Goal: Task Accomplishment & Management: Use online tool/utility

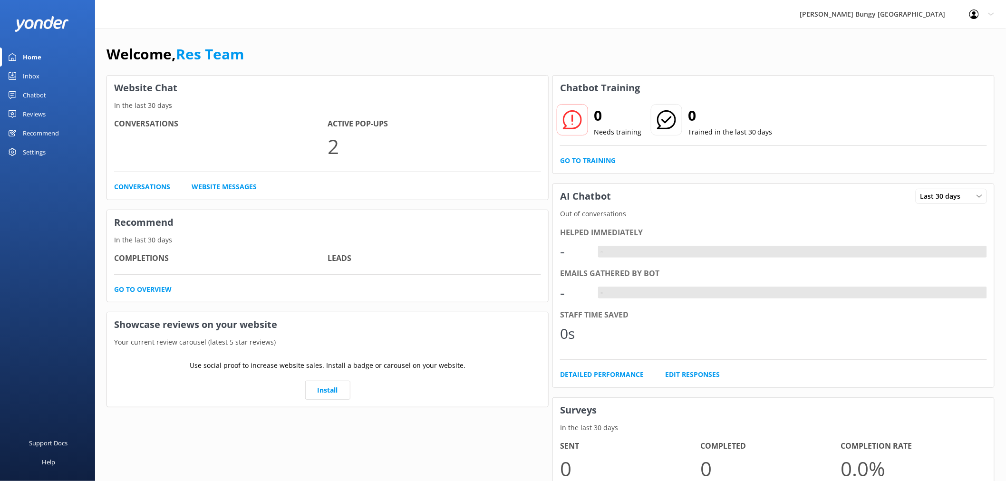
click at [52, 68] on link "Inbox" at bounding box center [47, 76] width 95 height 19
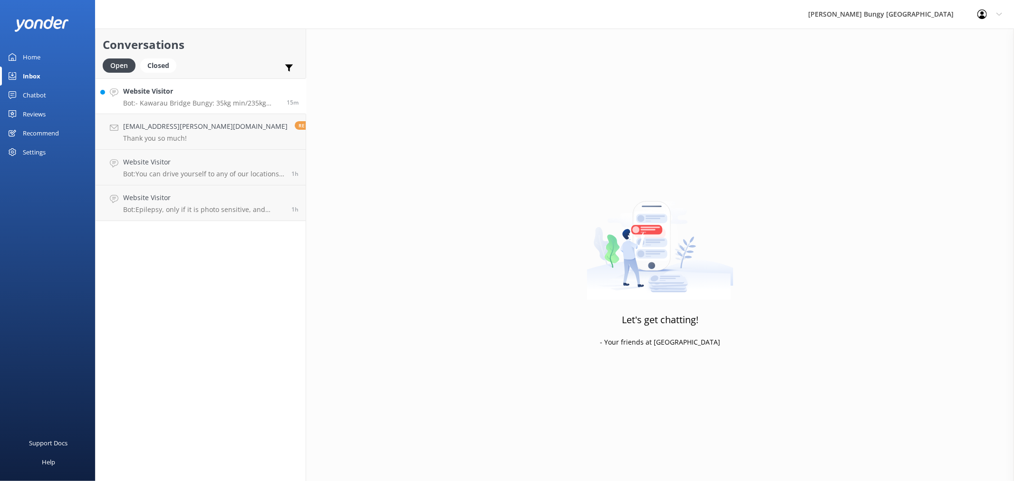
click at [196, 89] on h4 "Website Visitor" at bounding box center [201, 91] width 156 height 10
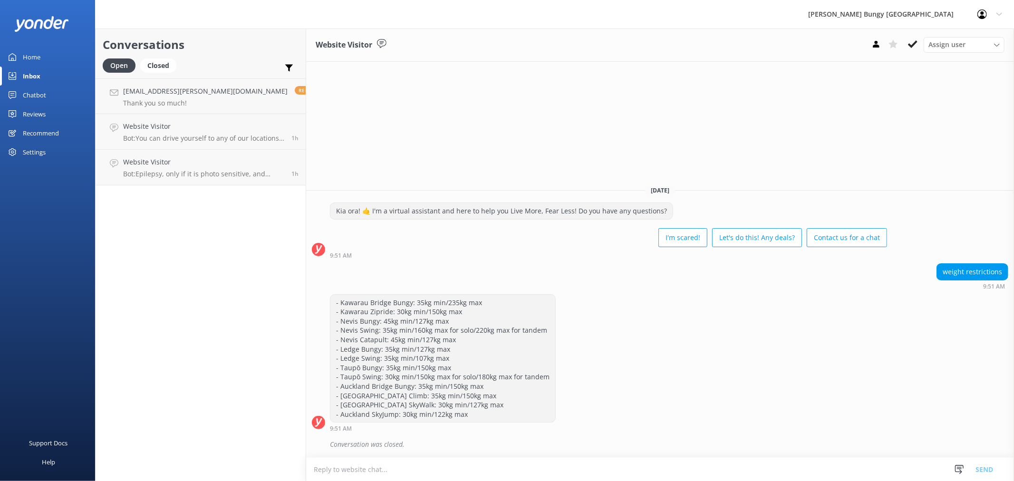
click at [37, 96] on div "Chatbot" at bounding box center [34, 95] width 23 height 19
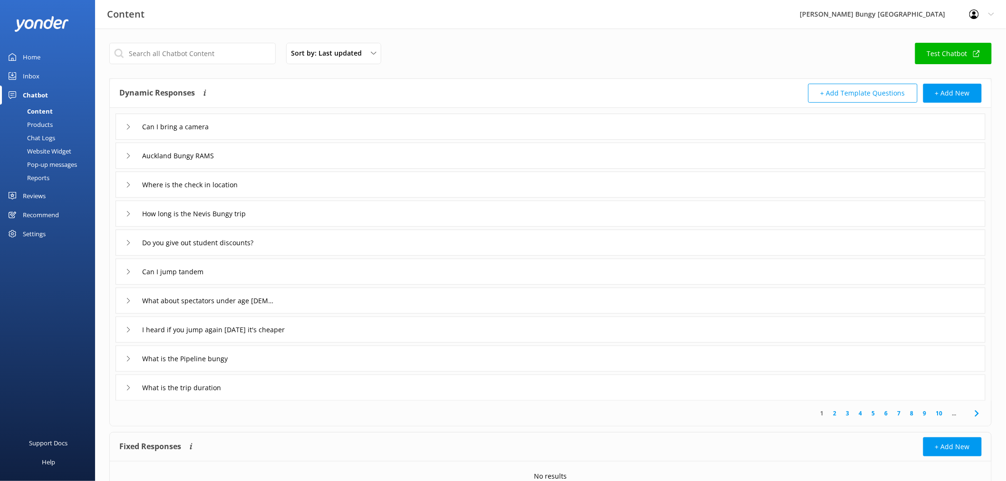
click at [37, 173] on div "Reports" at bounding box center [28, 177] width 44 height 13
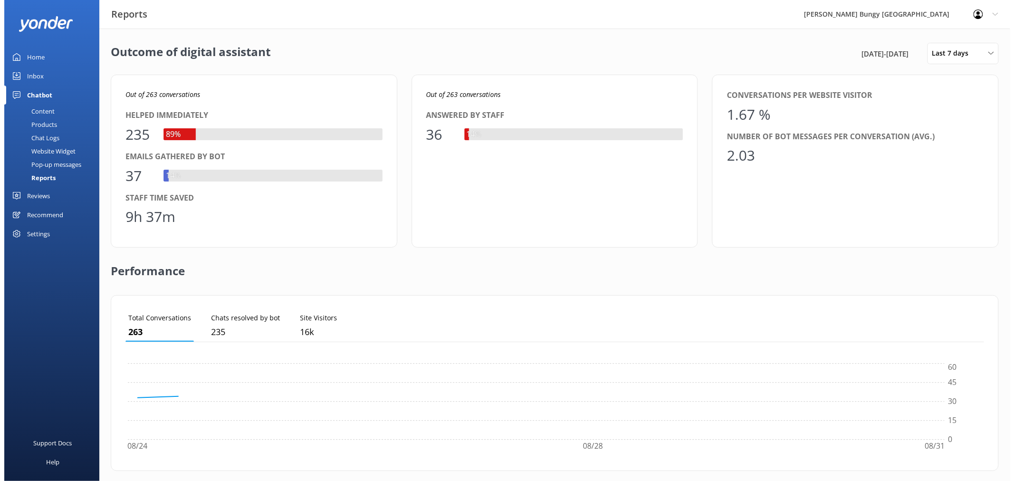
scroll to position [87, 851]
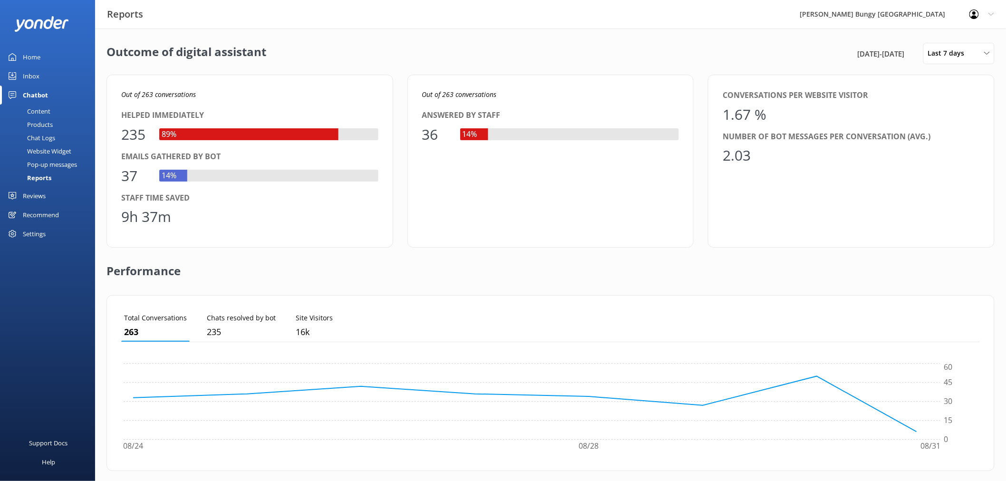
click at [53, 133] on div "Chat Logs" at bounding box center [30, 137] width 49 height 13
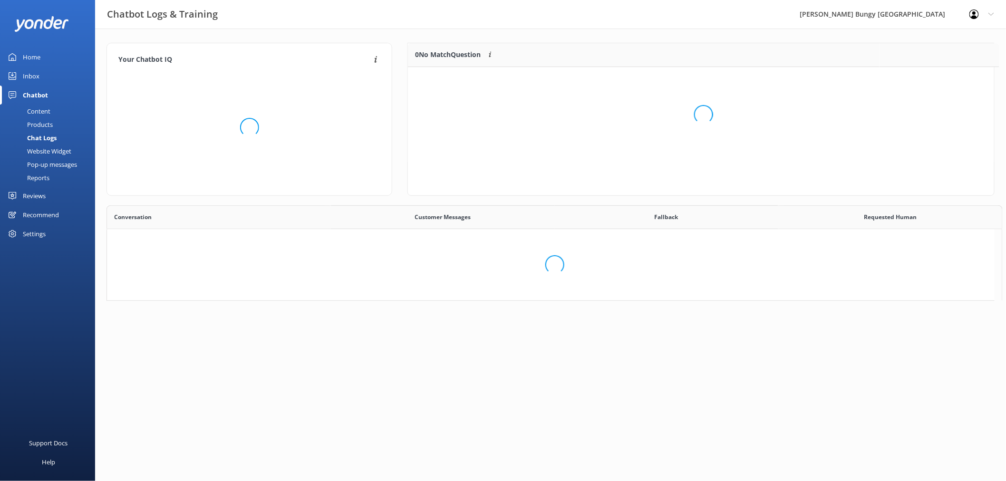
scroll to position [8, 8]
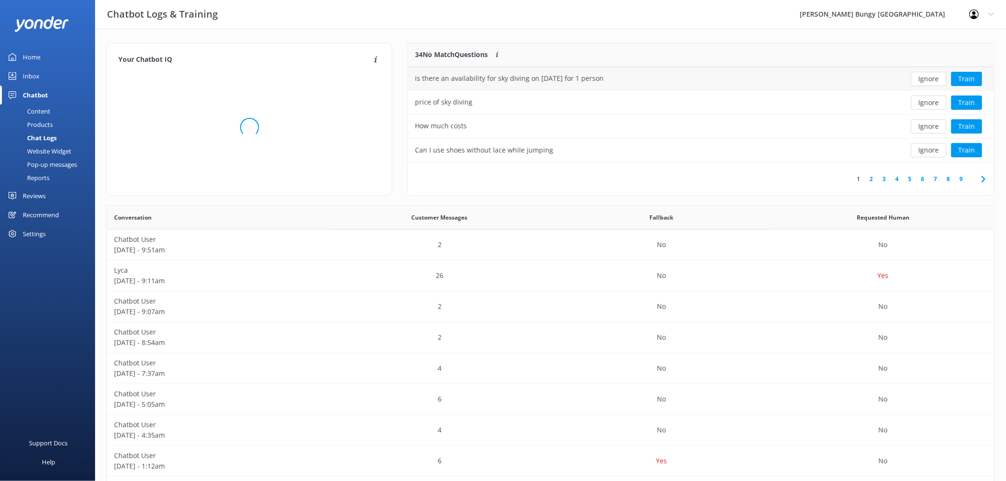
click at [922, 78] on button "Ignore" at bounding box center [929, 79] width 36 height 14
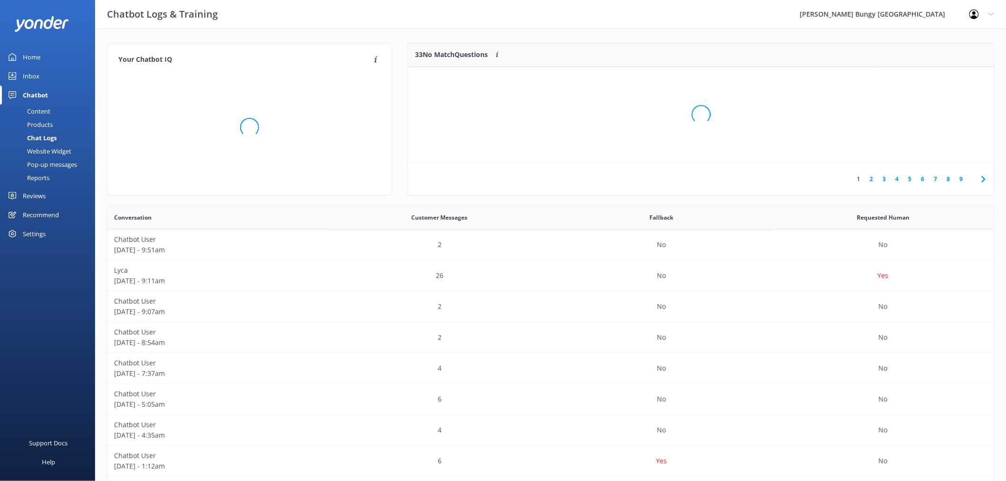
click at [923, 78] on div "Loading.." at bounding box center [700, 114] width 567 height 481
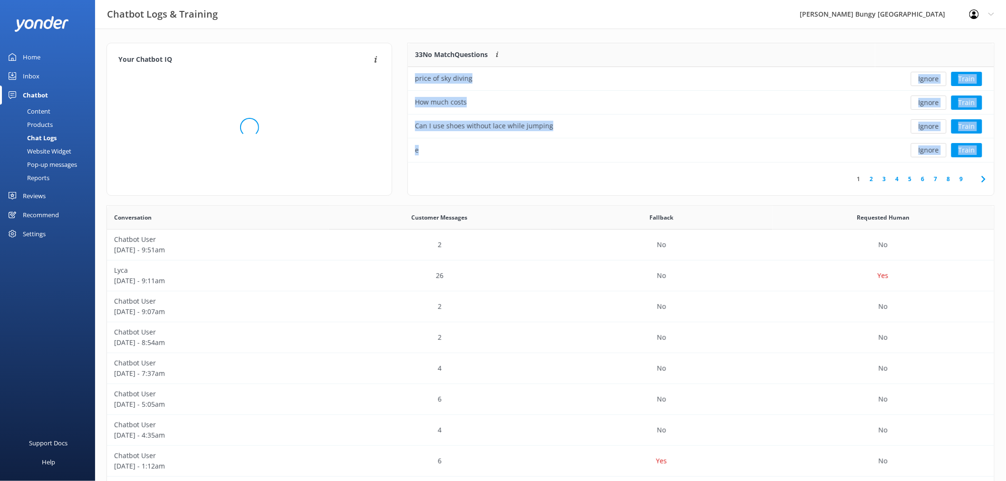
click at [923, 78] on button "Ignore" at bounding box center [929, 79] width 36 height 14
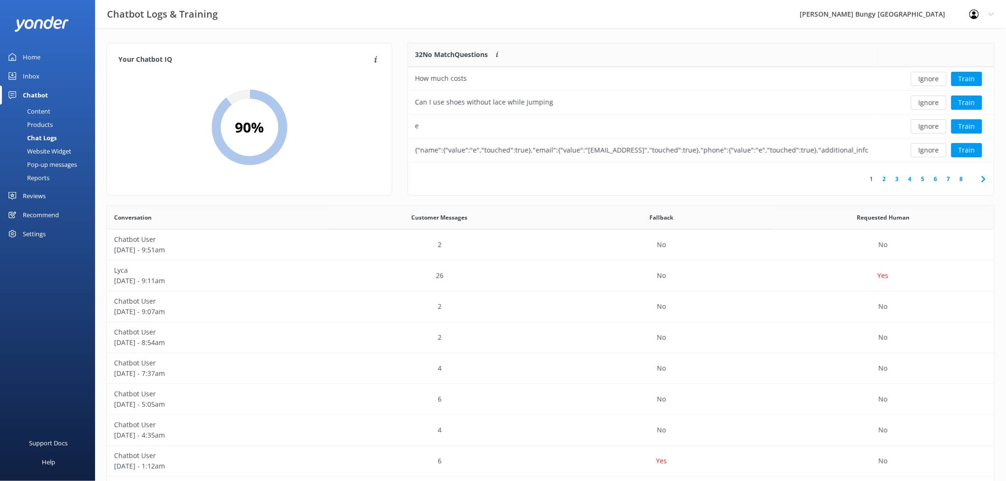
click at [924, 78] on button "Ignore" at bounding box center [929, 79] width 36 height 14
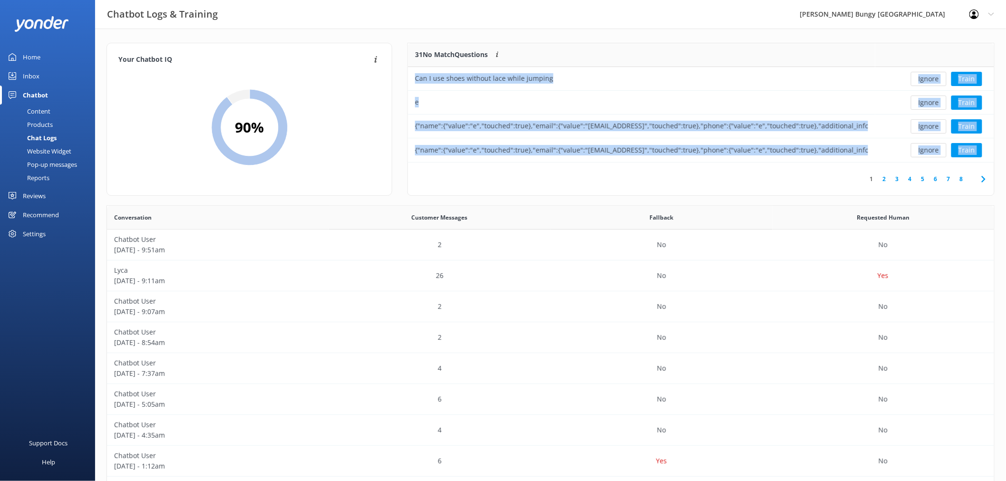
click at [924, 78] on button "Ignore" at bounding box center [929, 79] width 36 height 14
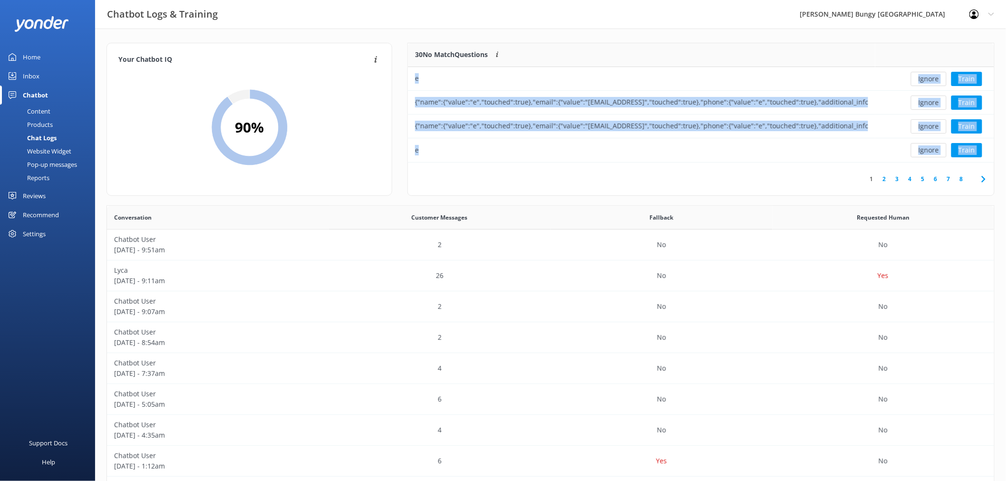
click at [924, 78] on button "Ignore" at bounding box center [929, 79] width 36 height 14
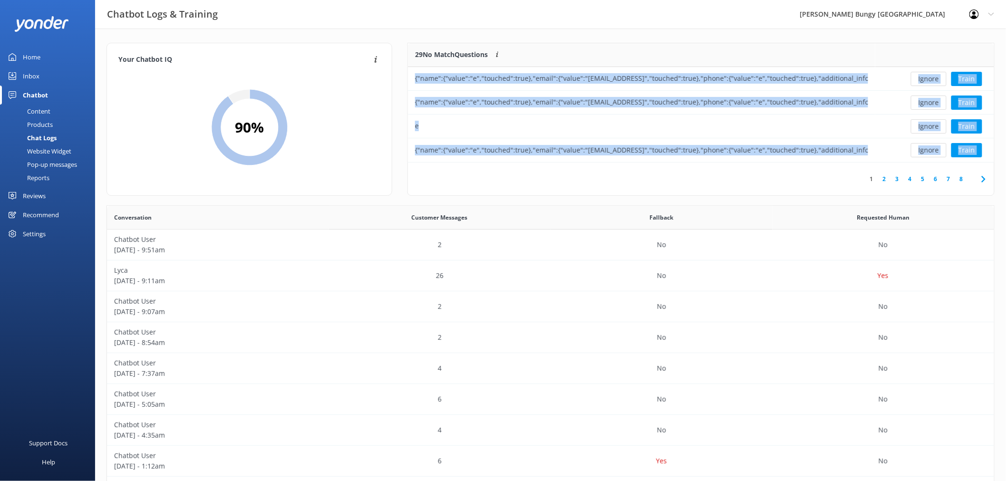
click at [924, 78] on button "Ignore" at bounding box center [929, 79] width 36 height 14
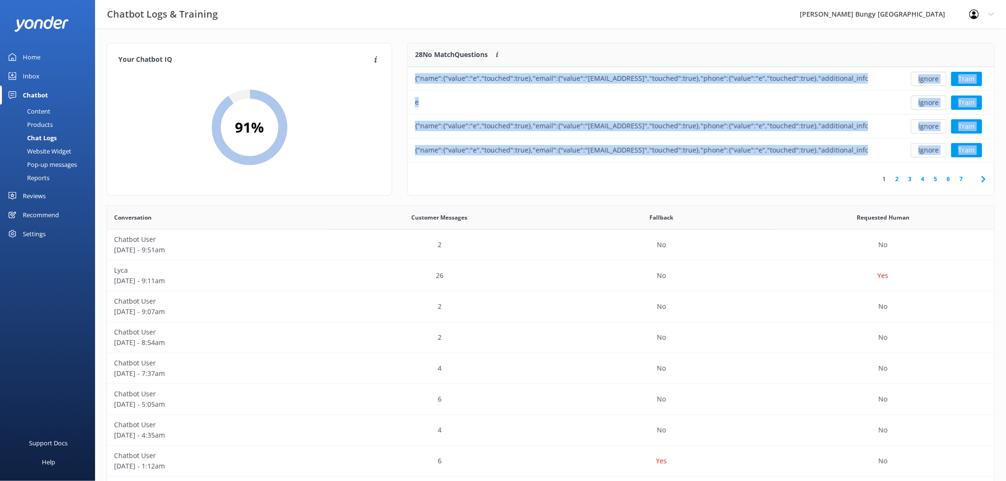
click at [924, 78] on button "Ignore" at bounding box center [929, 79] width 36 height 14
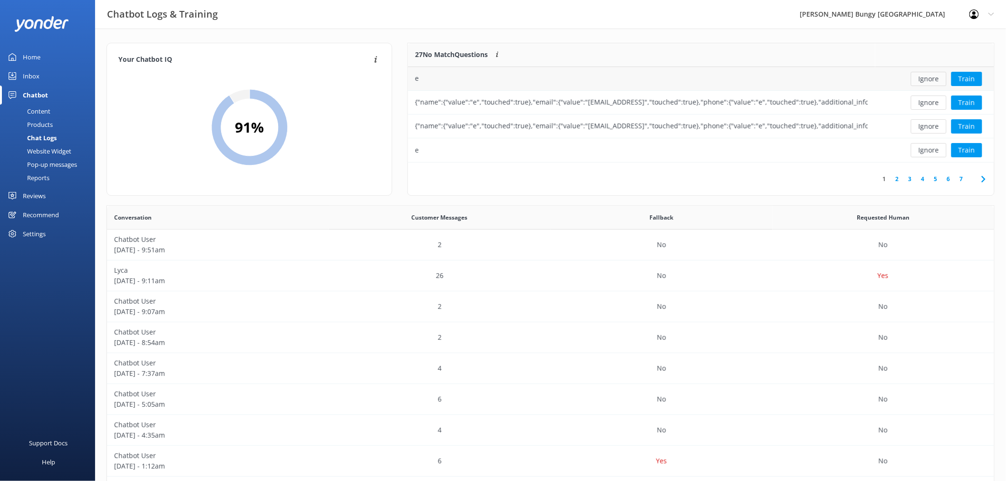
click at [925, 80] on button "Ignore" at bounding box center [929, 79] width 36 height 14
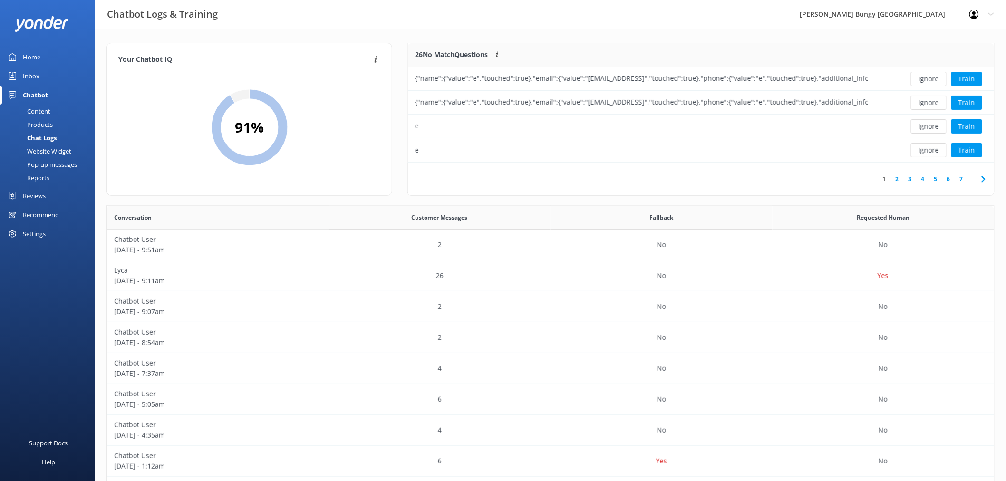
click at [925, 80] on button "Ignore" at bounding box center [929, 79] width 36 height 14
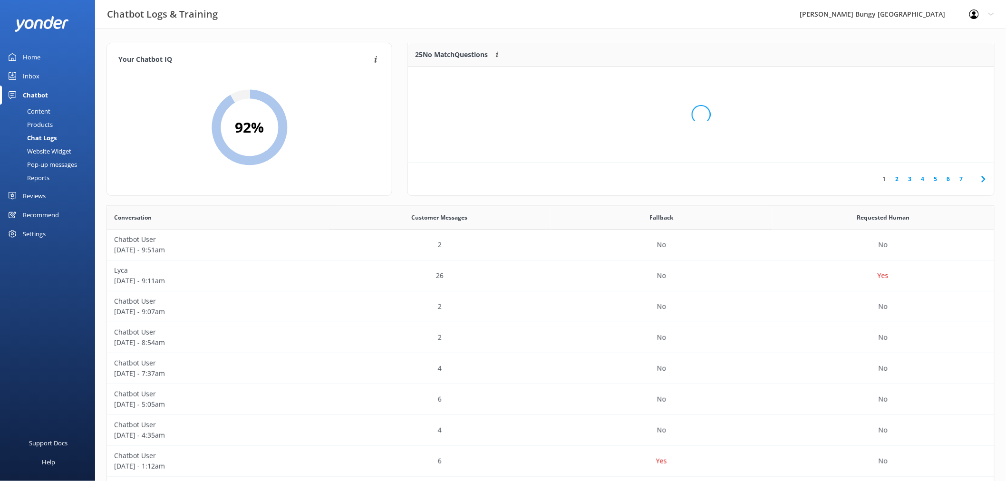
click at [925, 80] on div "Loading.." at bounding box center [700, 114] width 567 height 481
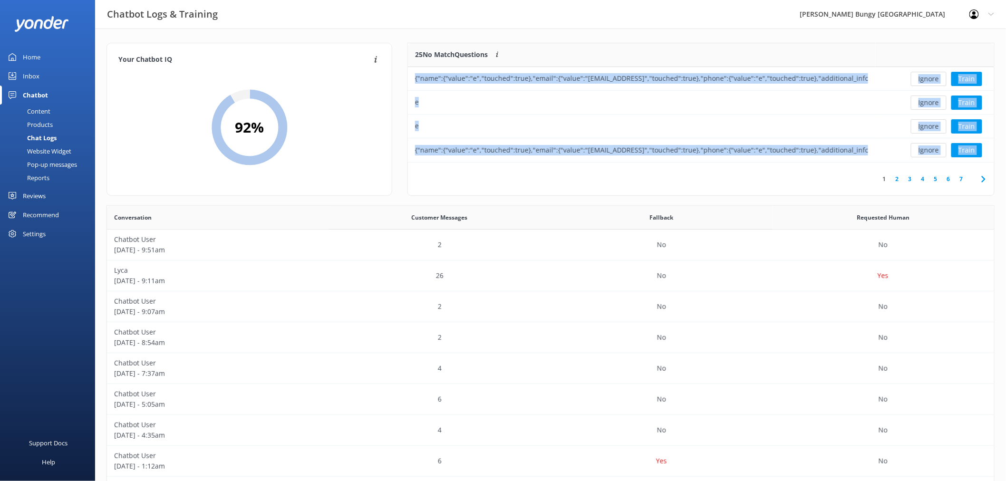
click at [925, 80] on button "Ignore" at bounding box center [929, 79] width 36 height 14
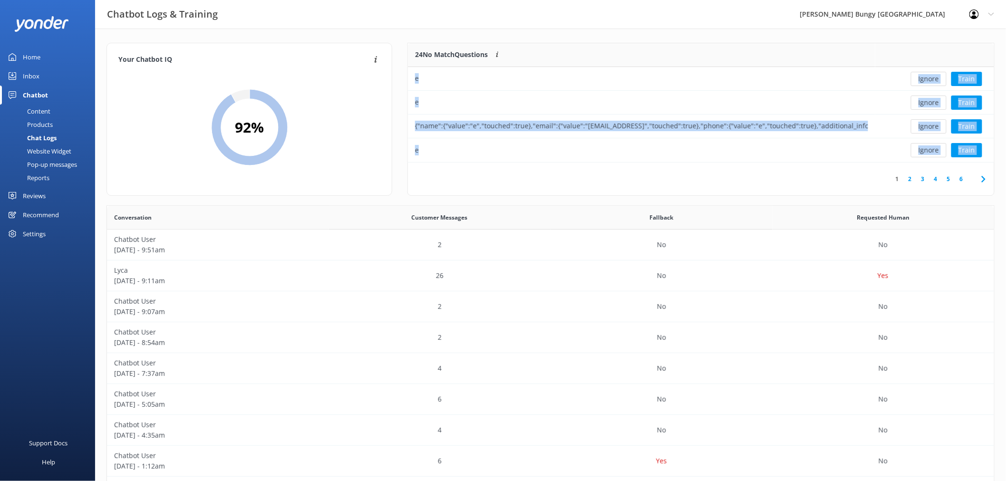
click at [925, 80] on button "Ignore" at bounding box center [929, 79] width 36 height 14
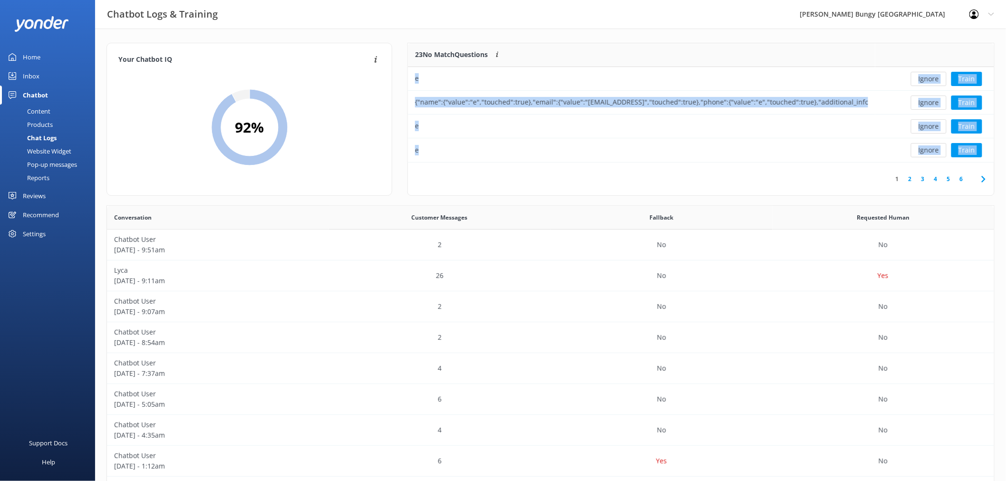
click at [925, 80] on button "Ignore" at bounding box center [929, 79] width 36 height 14
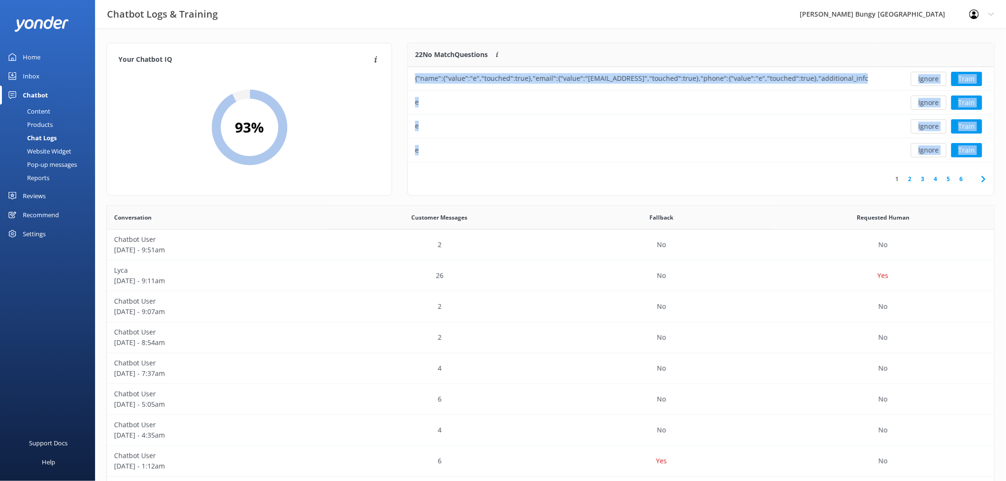
click at [925, 80] on button "Ignore" at bounding box center [929, 79] width 36 height 14
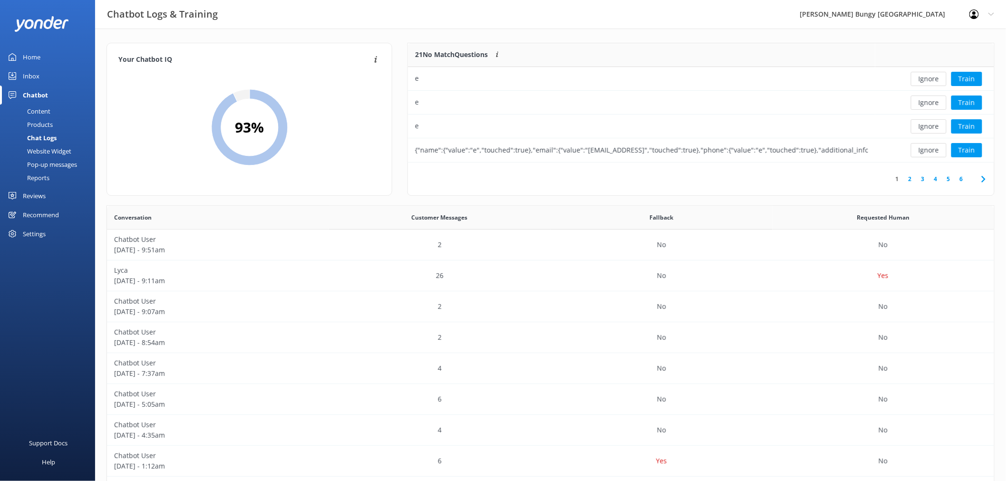
click at [925, 80] on button "Ignore" at bounding box center [929, 79] width 36 height 14
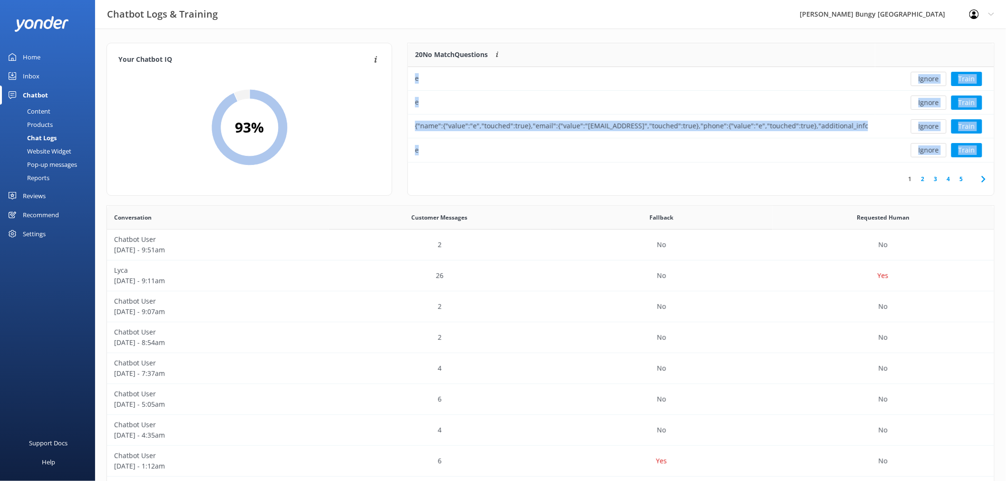
click at [925, 80] on button "Ignore" at bounding box center [929, 79] width 36 height 14
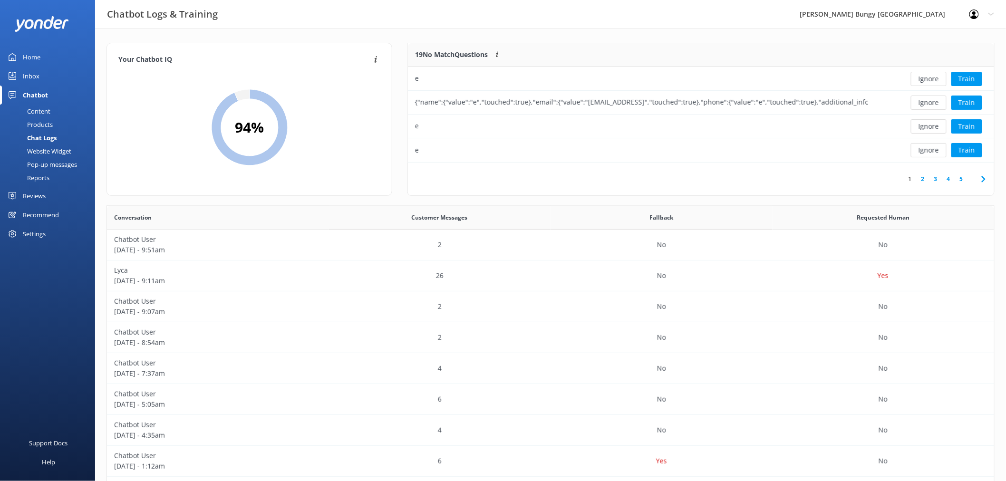
click at [925, 80] on button "Ignore" at bounding box center [929, 79] width 36 height 14
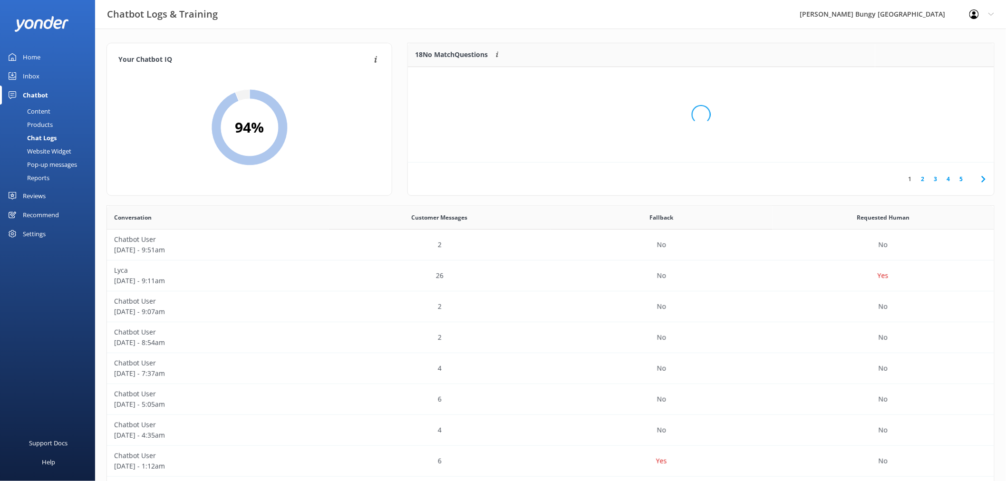
click at [925, 80] on div "Loading.." at bounding box center [700, 114] width 567 height 481
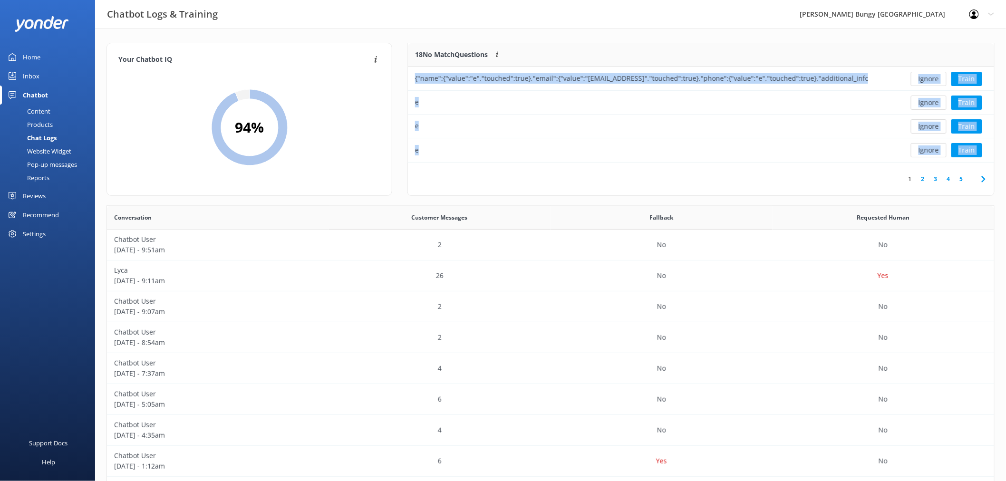
click at [925, 80] on button "Ignore" at bounding box center [929, 79] width 36 height 14
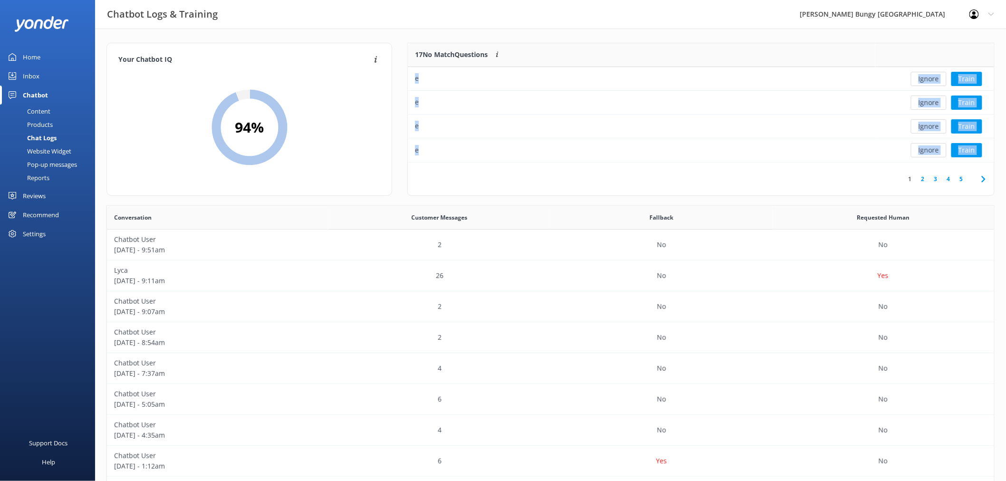
click at [925, 80] on button "Ignore" at bounding box center [929, 79] width 36 height 14
click at [925, 80] on div "Ignore Train" at bounding box center [935, 79] width 105 height 14
click at [925, 80] on button "Ignore" at bounding box center [929, 79] width 36 height 14
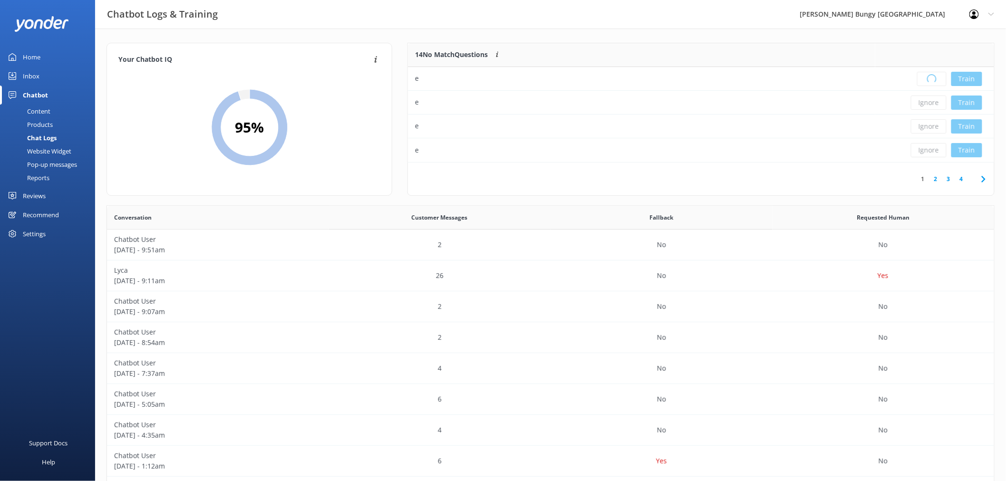
click at [925, 80] on div "Loading.. Train" at bounding box center [935, 79] width 105 height 14
click at [925, 80] on button "Ignore" at bounding box center [929, 79] width 36 height 14
click at [925, 80] on div "Loading.." at bounding box center [700, 114] width 567 height 481
click at [925, 80] on button "Ignore" at bounding box center [929, 79] width 36 height 14
click at [925, 80] on div "Loading.. Train" at bounding box center [935, 79] width 105 height 14
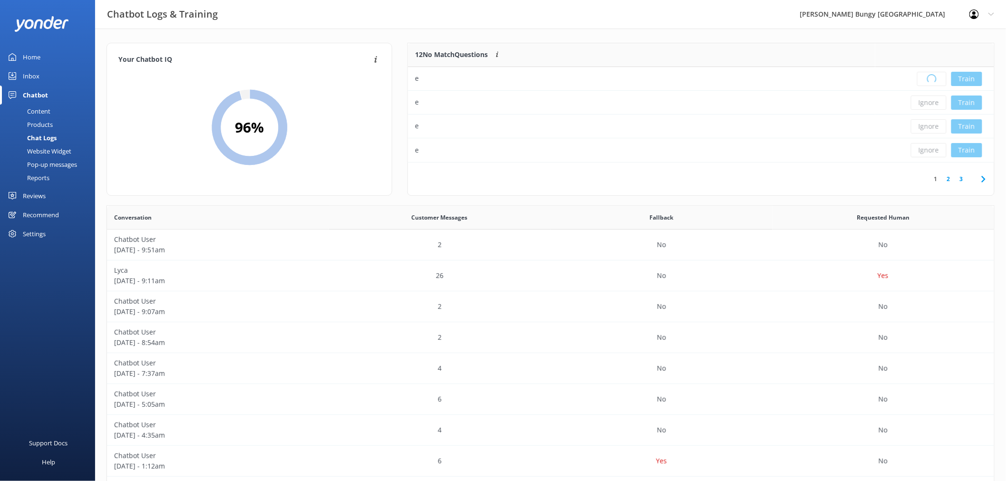
click at [925, 80] on div "Loading.. Train" at bounding box center [935, 79] width 105 height 14
click at [925, 80] on div "Loading.." at bounding box center [700, 114] width 567 height 481
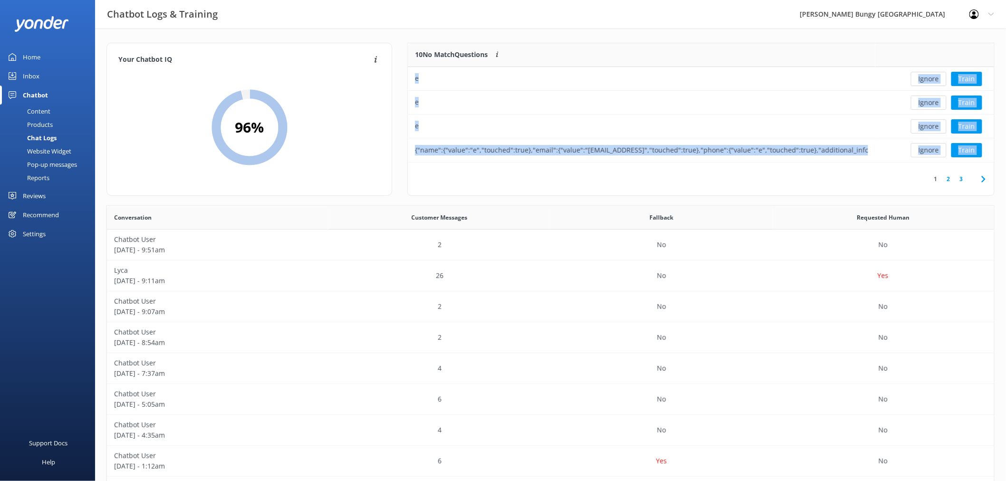
click at [925, 80] on button "Ignore" at bounding box center [929, 79] width 36 height 14
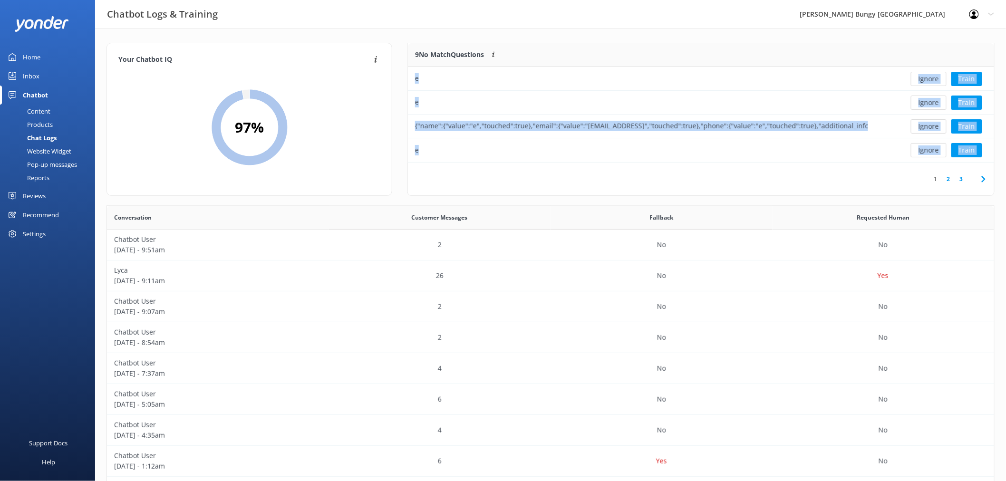
click at [925, 80] on button "Ignore" at bounding box center [929, 79] width 36 height 14
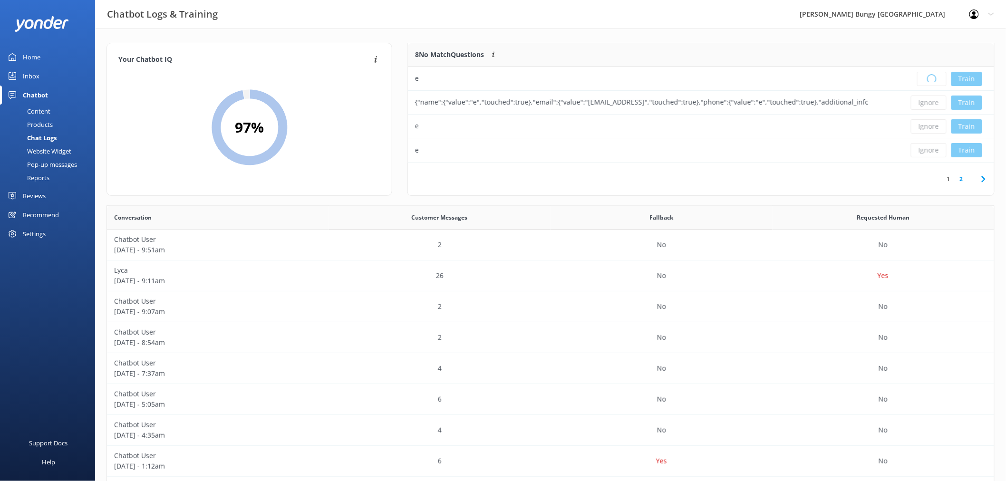
click at [925, 80] on div "Loading.. Train" at bounding box center [935, 79] width 105 height 14
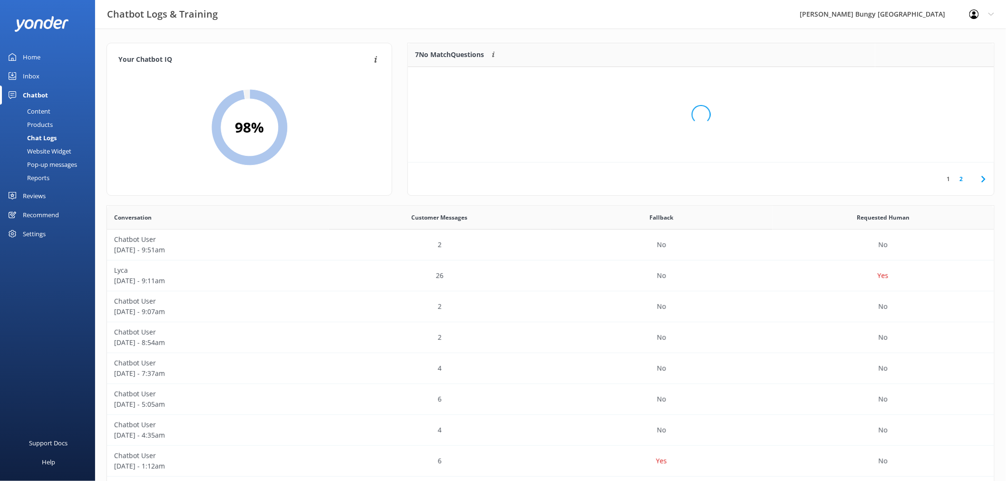
click at [925, 80] on div "Loading.." at bounding box center [700, 114] width 567 height 481
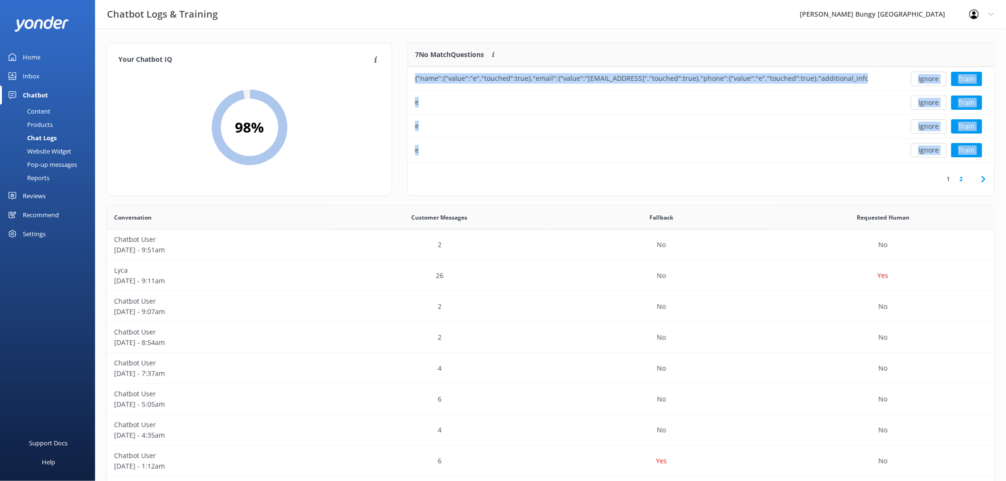
click at [925, 80] on button "Ignore" at bounding box center [929, 79] width 36 height 14
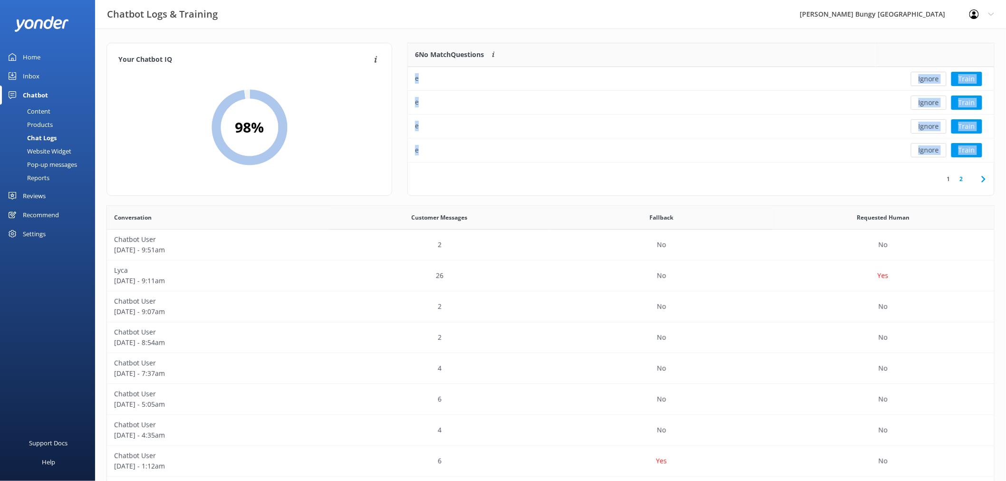
click at [925, 80] on button "Ignore" at bounding box center [929, 79] width 36 height 14
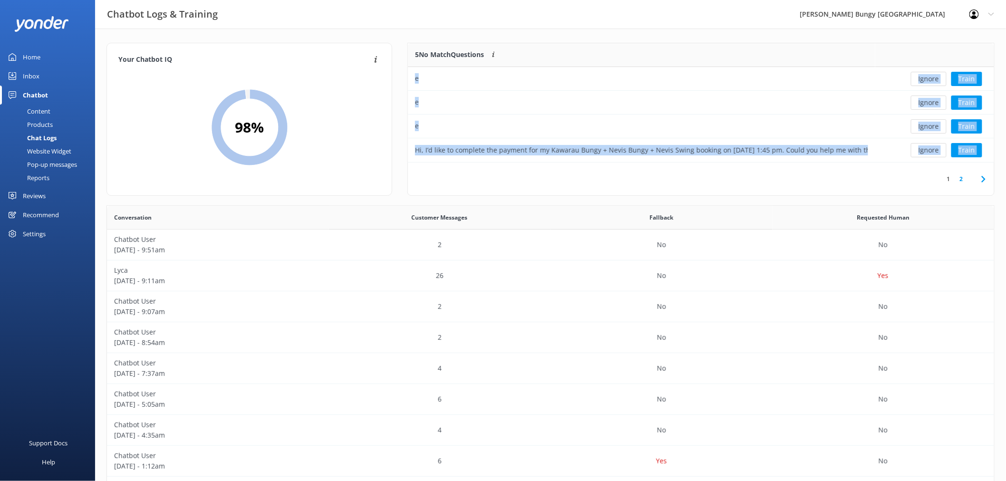
click at [925, 80] on button "Ignore" at bounding box center [929, 79] width 36 height 14
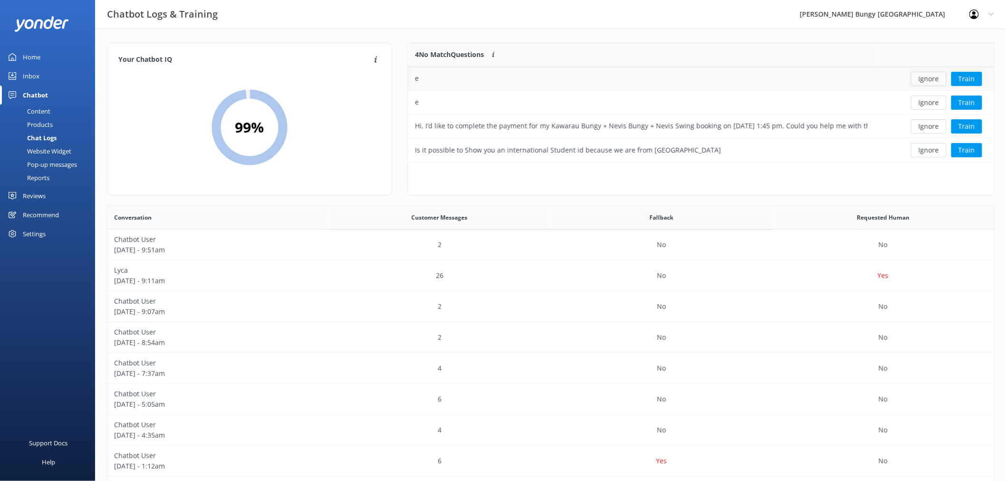
click at [925, 80] on button "Ignore" at bounding box center [929, 79] width 36 height 14
click at [925, 80] on div "Ignore Train" at bounding box center [935, 79] width 105 height 14
click at [925, 80] on div "Loading.. Train" at bounding box center [935, 79] width 105 height 14
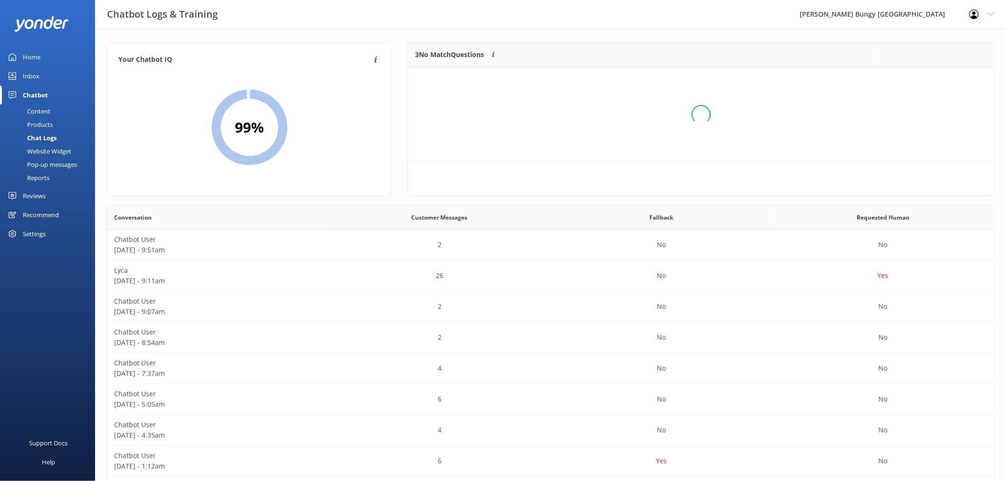
click at [925, 80] on div "Loading.." at bounding box center [700, 114] width 567 height 481
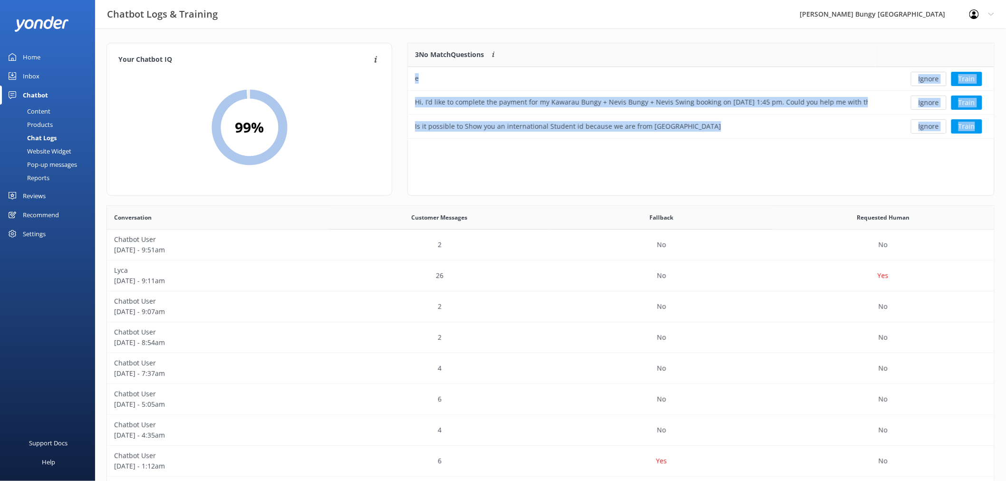
scroll to position [87, 578]
click at [925, 80] on button "Ignore" at bounding box center [929, 79] width 36 height 14
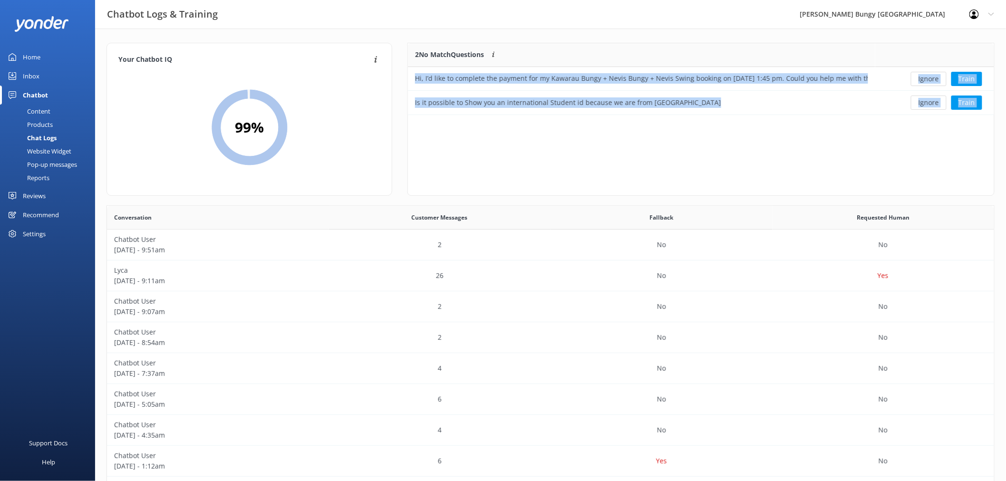
scroll to position [64, 578]
click at [925, 80] on button "Ignore" at bounding box center [929, 79] width 36 height 14
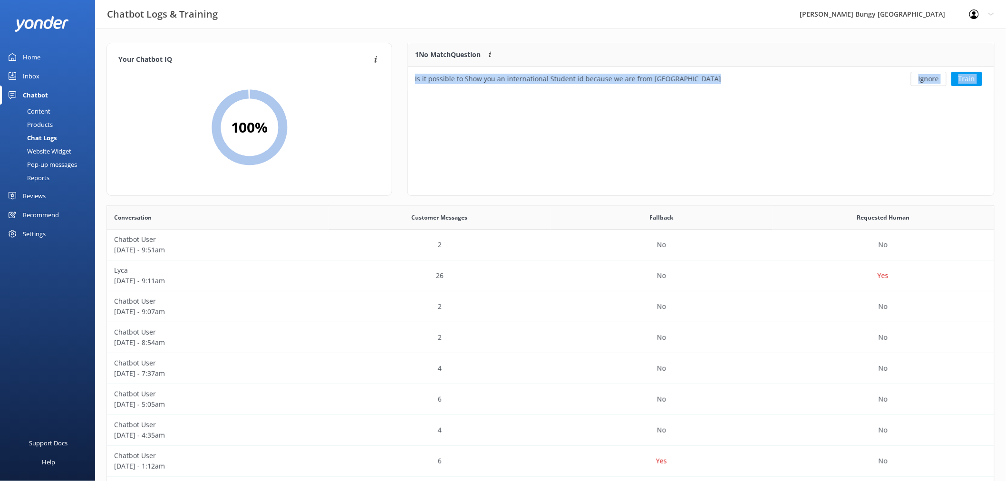
scroll to position [40, 578]
click at [925, 80] on button "Ignore" at bounding box center [929, 79] width 36 height 14
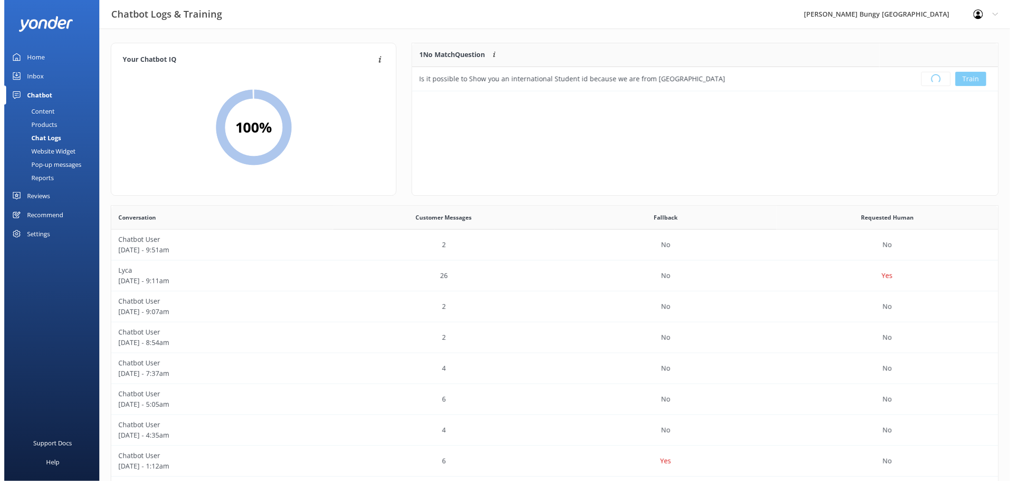
scroll to position [111, 578]
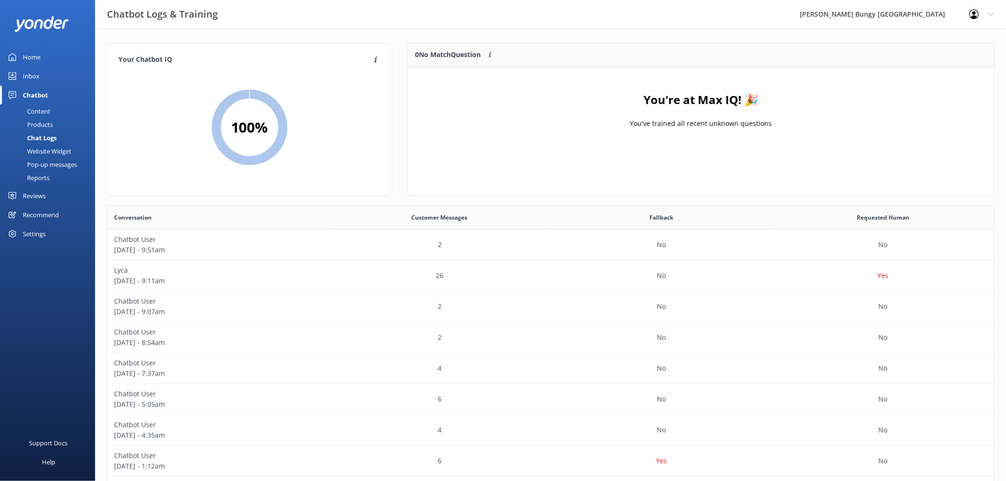
click at [36, 53] on div "Home" at bounding box center [32, 57] width 18 height 19
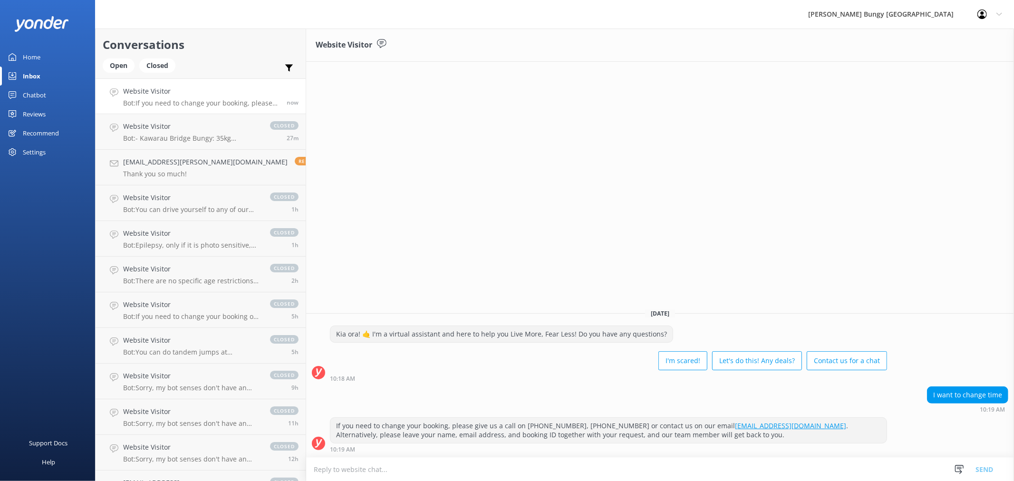
click at [223, 89] on h4 "Website Visitor" at bounding box center [201, 91] width 156 height 10
